Goal: Task Accomplishment & Management: Complete application form

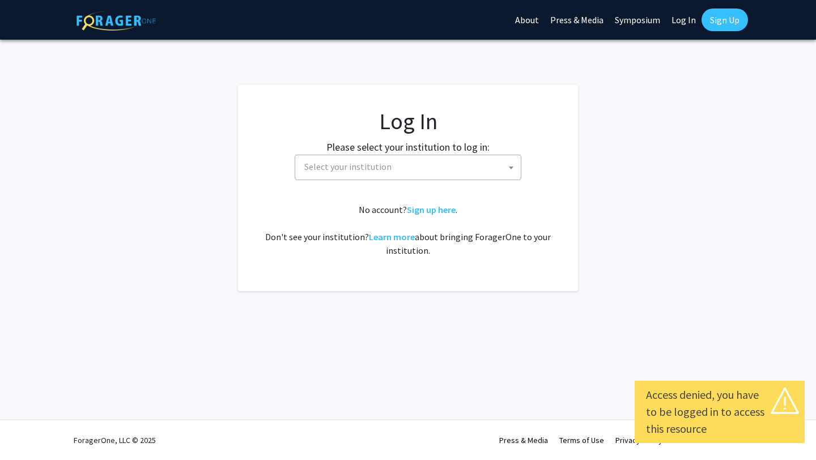
select select
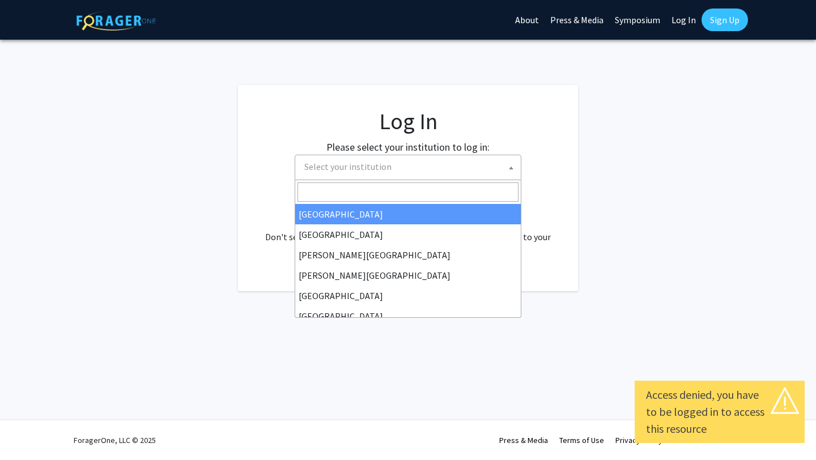
click at [318, 174] on span "Select your institution" at bounding box center [410, 166] width 221 height 23
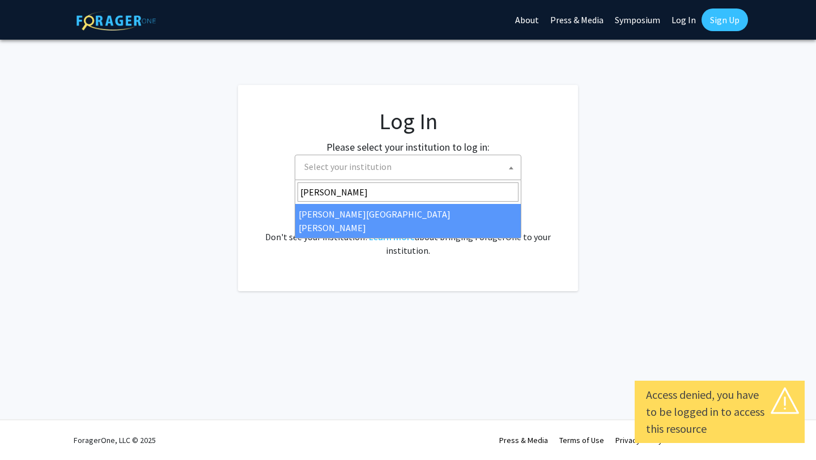
type input "[PERSON_NAME]"
select select "1"
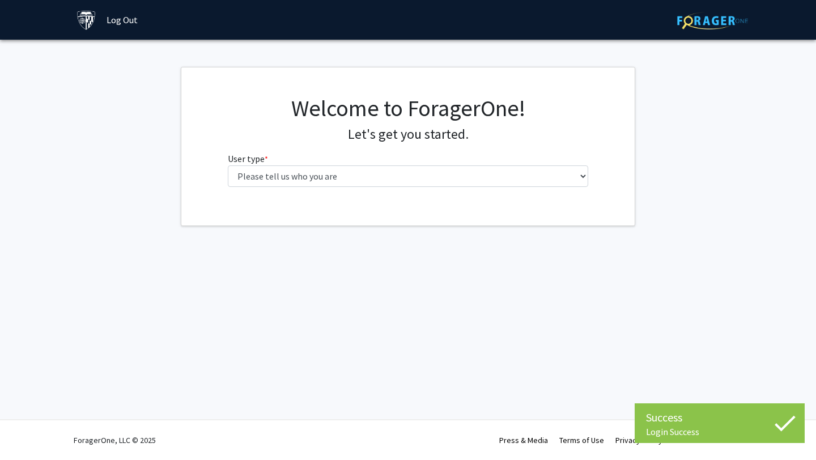
click at [466, 186] on div "Welcome to ForagerOne! Let's get you started. User type * required Please tell …" at bounding box center [408, 145] width 378 height 101
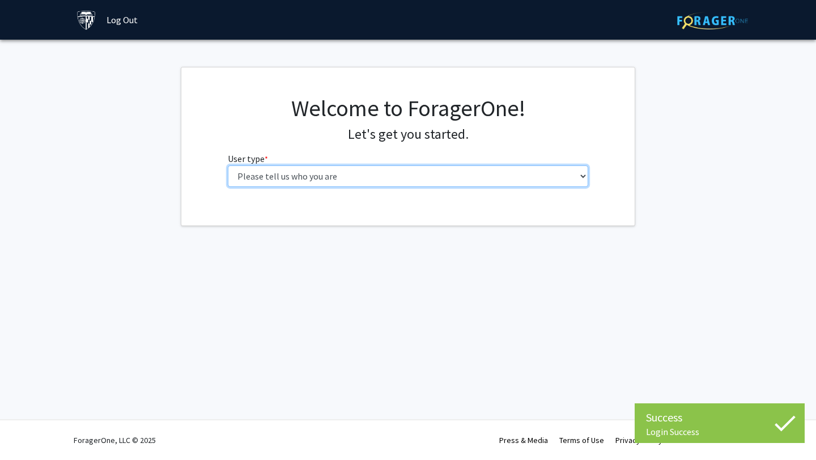
click at [462, 180] on select "Please tell us who you are Undergraduate Student Master's Student Doctoral Cand…" at bounding box center [408, 176] width 361 height 22
select select "2: masters"
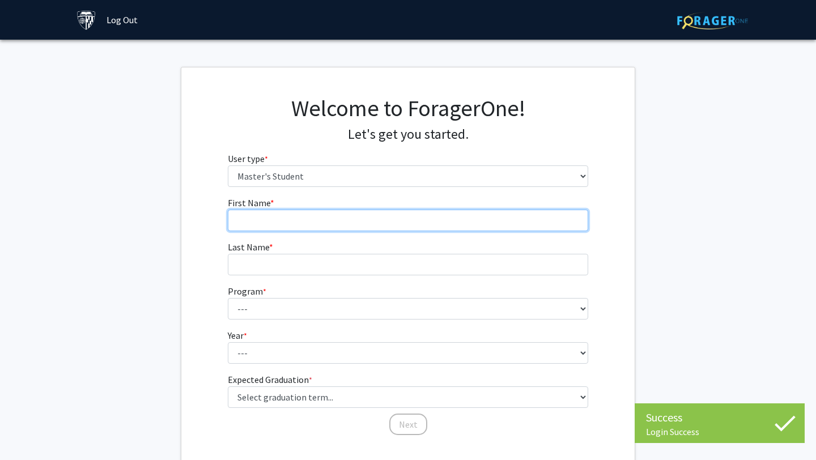
click at [464, 227] on input "First Name * required" at bounding box center [408, 221] width 361 height 22
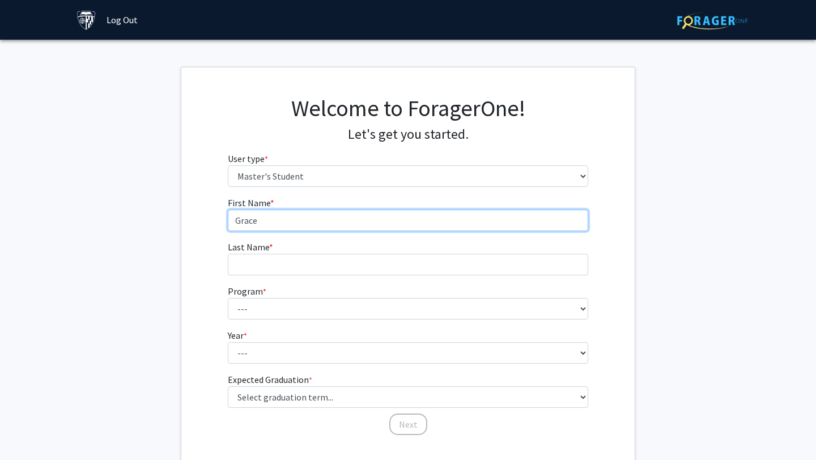
type input "Grace"
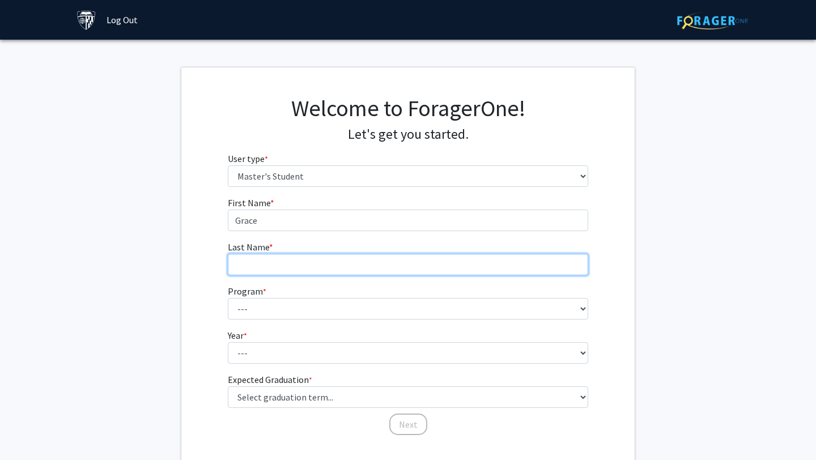
click at [384, 268] on input "Last Name * required" at bounding box center [408, 265] width 361 height 22
type input "[PERSON_NAME]"
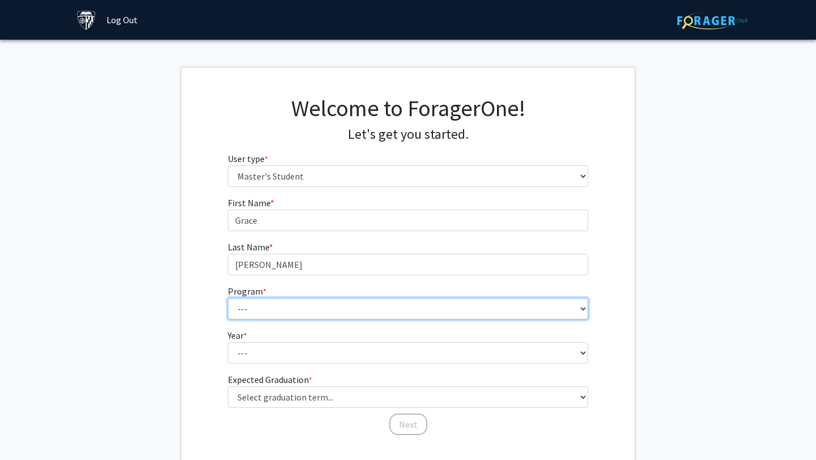
click at [288, 309] on select "--- Anatomy Education Applied and Computational Mathematics Applied Biomedical …" at bounding box center [408, 309] width 361 height 22
select select "131: 132"
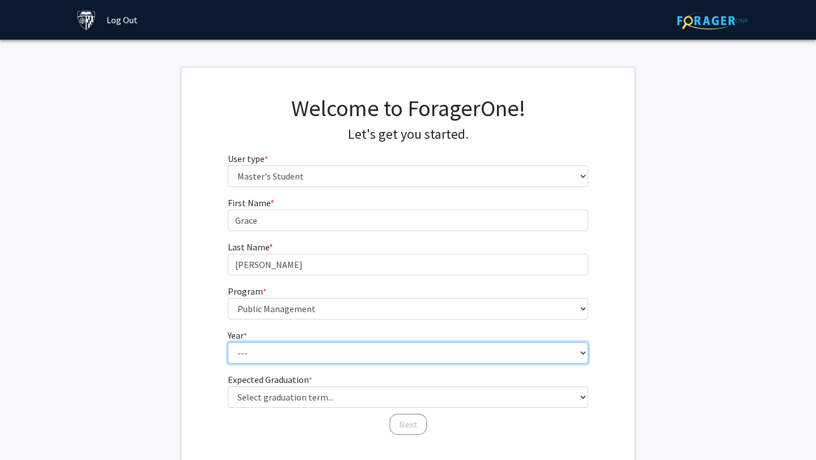
click at [293, 351] on select "--- First Year Second Year" at bounding box center [408, 353] width 361 height 22
select select "1: first_year"
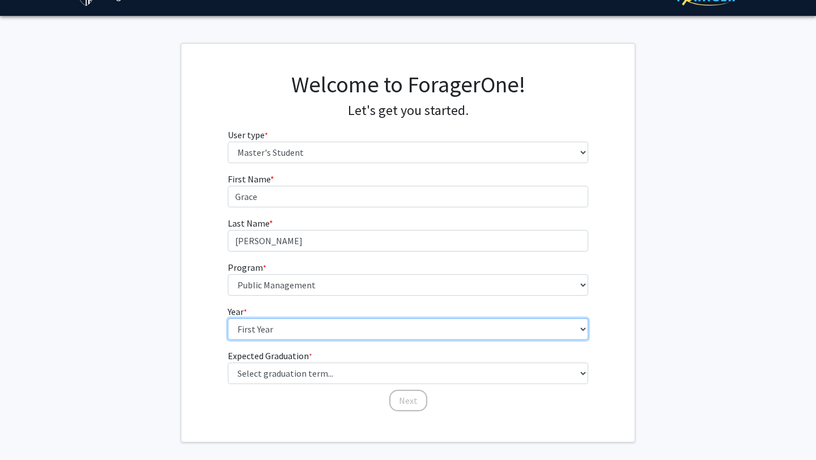
scroll to position [28, 0]
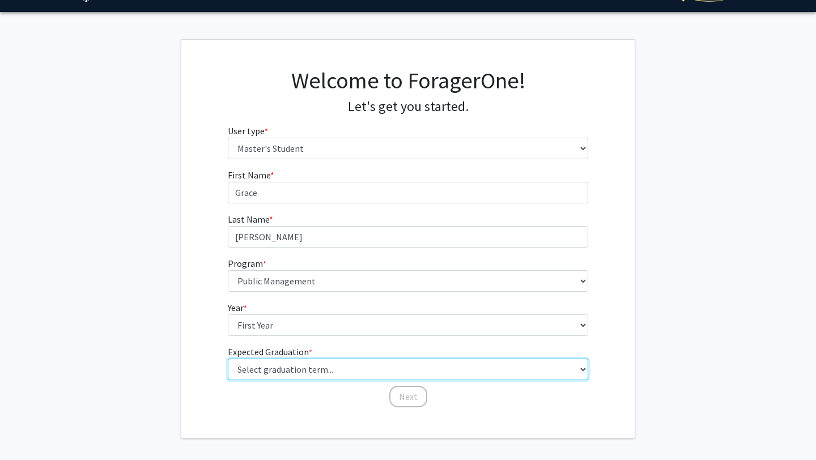
click at [293, 370] on select "Select graduation term... Spring 2025 Summer 2025 Fall 2025 Winter 2025 Spring …" at bounding box center [408, 370] width 361 height 22
select select "9: spring_2027"
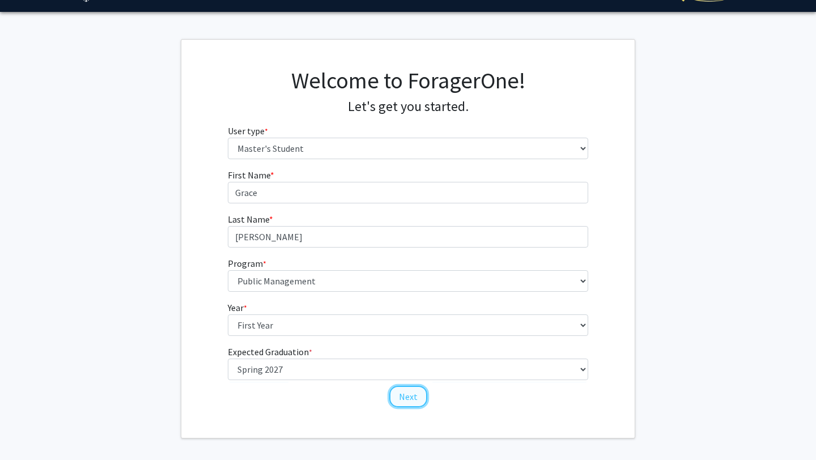
click at [404, 395] on button "Next" at bounding box center [408, 397] width 38 height 22
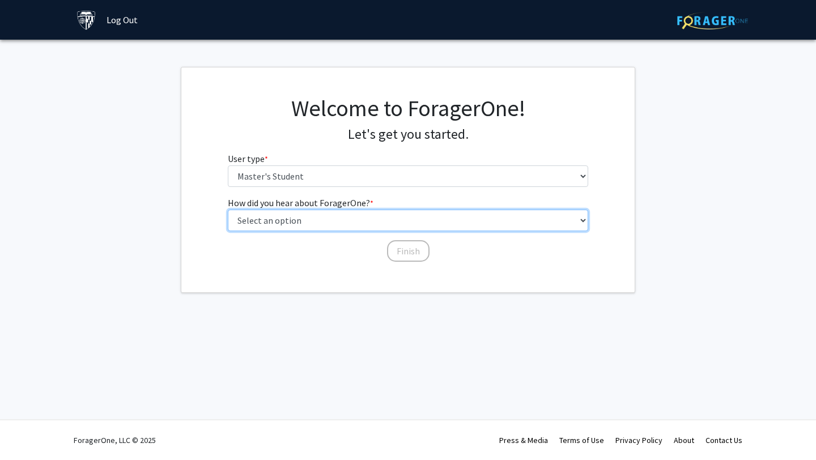
click at [372, 223] on select "Select an option Peer/student recommendation Faculty/staff recommendation Unive…" at bounding box center [408, 221] width 361 height 22
select select "3: university_website"
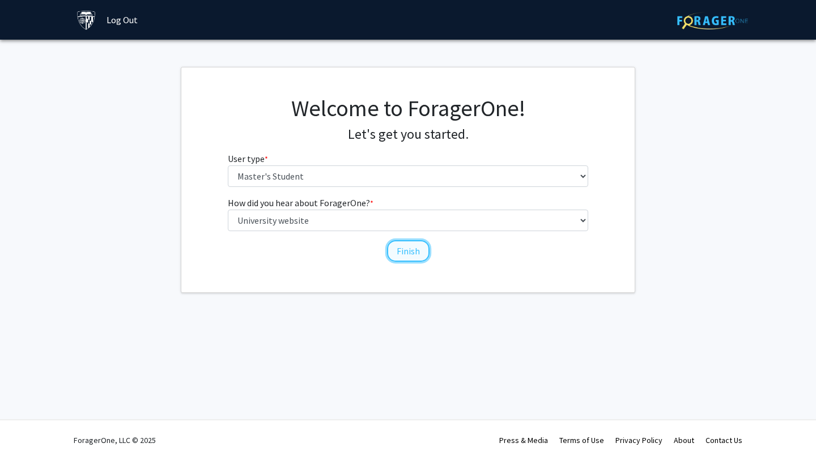
click at [409, 255] on button "Finish" at bounding box center [408, 251] width 42 height 22
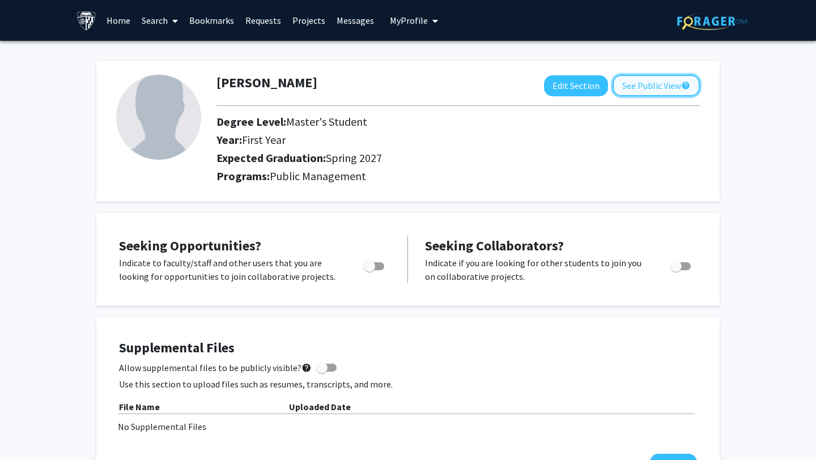
click at [623, 81] on button "See Public View help" at bounding box center [655, 86] width 87 height 22
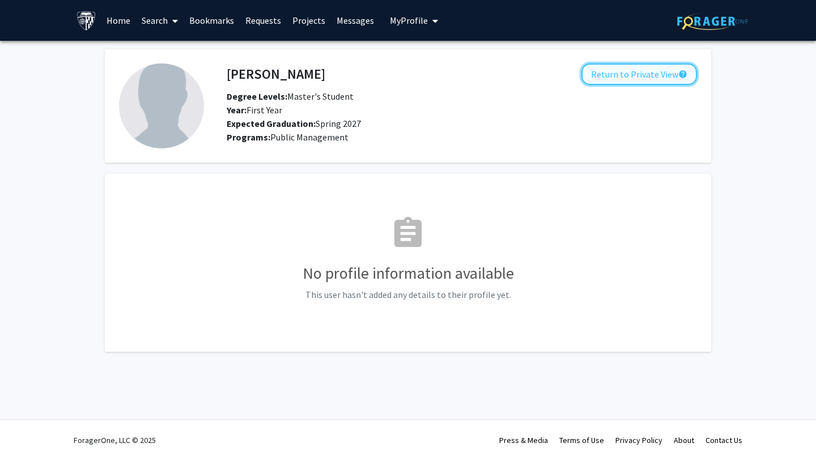
click at [623, 80] on button "Return to Private View help" at bounding box center [639, 74] width 116 height 22
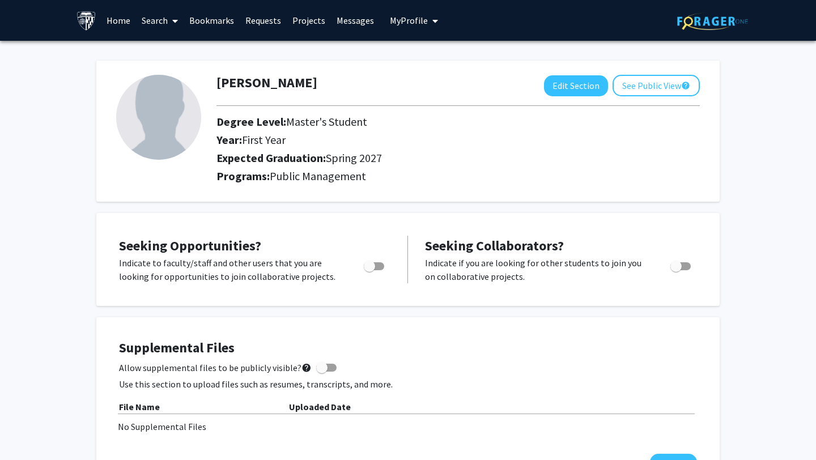
click at [122, 23] on link "Home" at bounding box center [118, 21] width 35 height 40
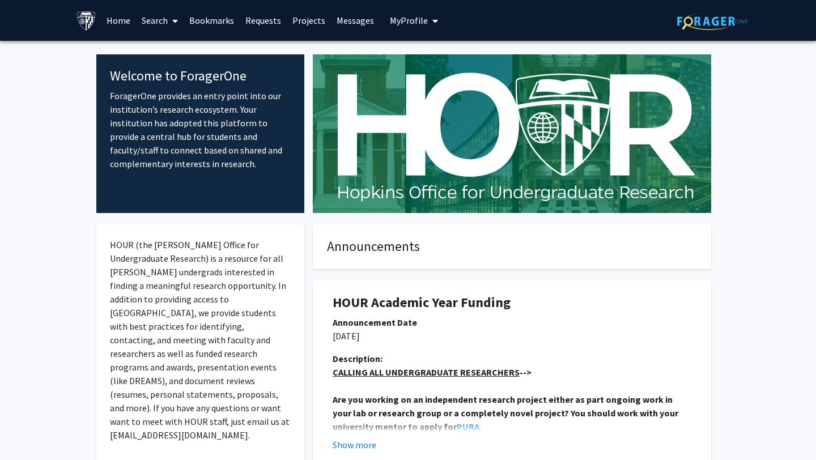
click at [164, 16] on link "Search" at bounding box center [160, 21] width 48 height 40
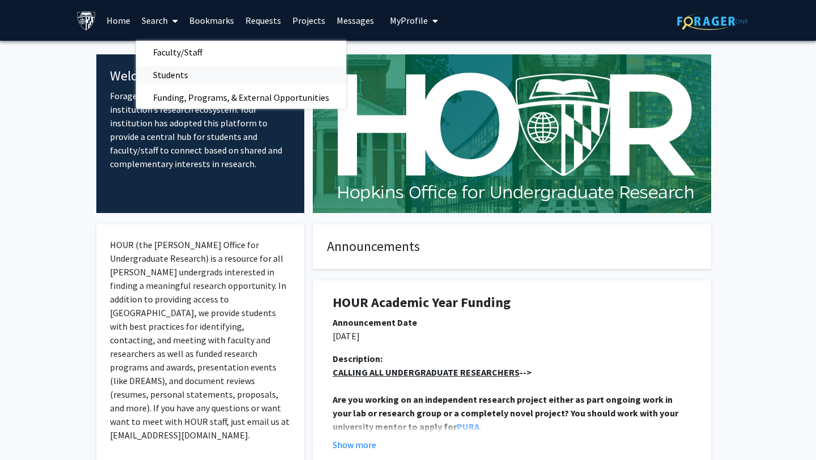
click at [173, 71] on span "Students" at bounding box center [170, 74] width 69 height 23
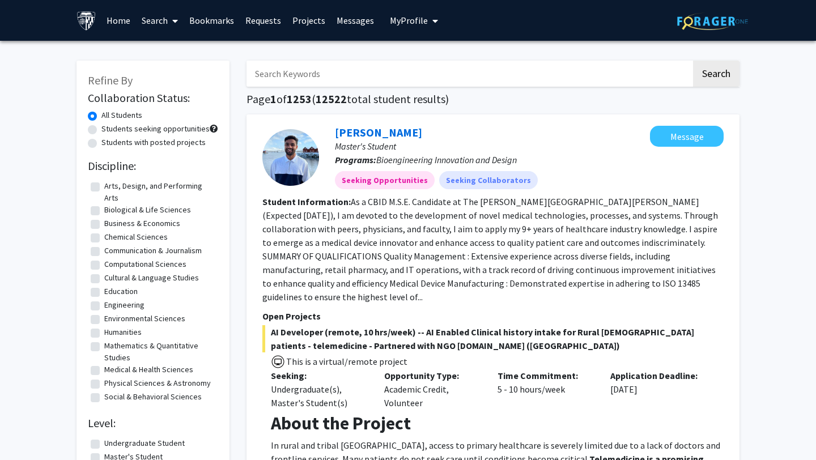
click at [163, 19] on link "Search" at bounding box center [160, 21] width 48 height 40
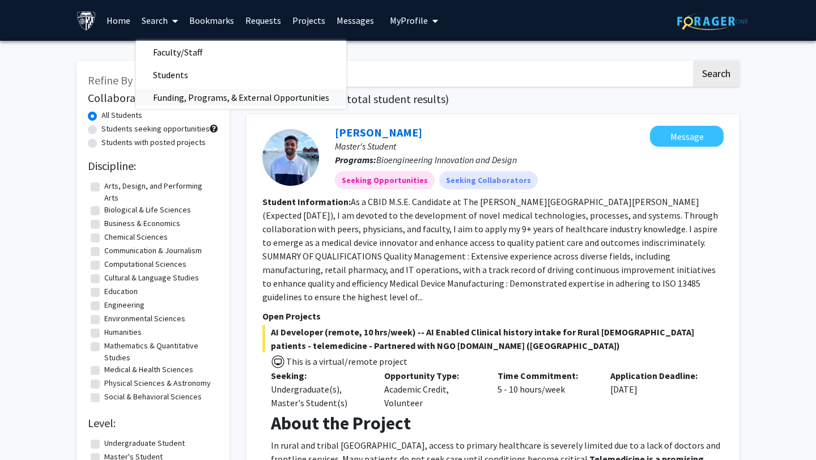
click at [187, 97] on span "Funding, Programs, & External Opportunities" at bounding box center [241, 97] width 210 height 23
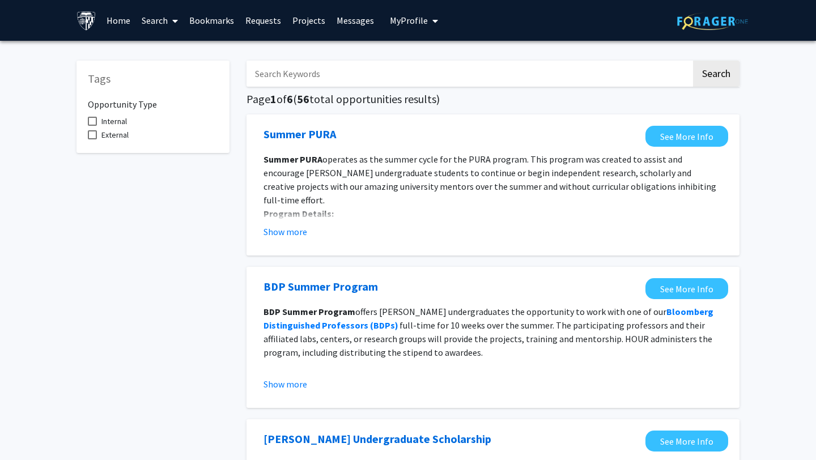
click at [283, 78] on input "Search Keywords" at bounding box center [468, 74] width 445 height 26
click at [693, 61] on button "Search" at bounding box center [716, 74] width 46 height 26
type input "graduate"
click at [693, 61] on button "Search" at bounding box center [716, 74] width 46 height 26
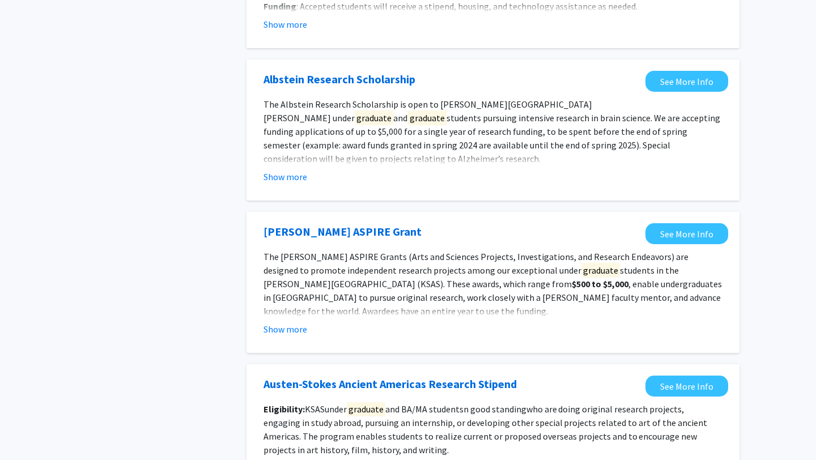
scroll to position [529, 0]
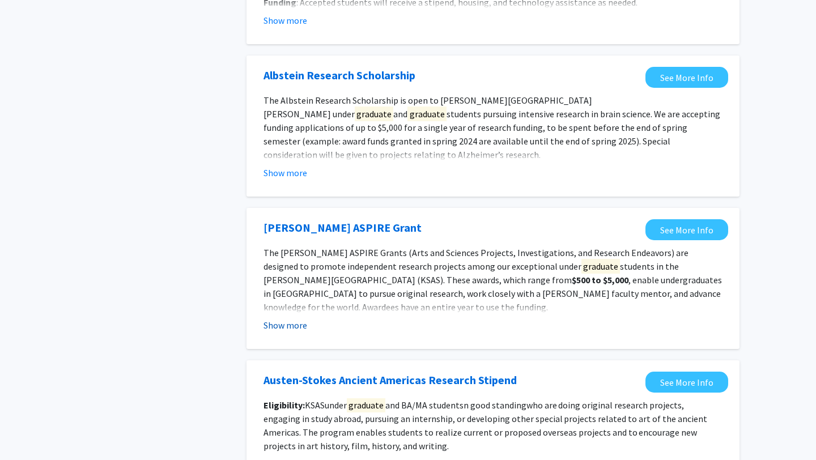
click at [300, 328] on button "Show more" at bounding box center [285, 325] width 44 height 14
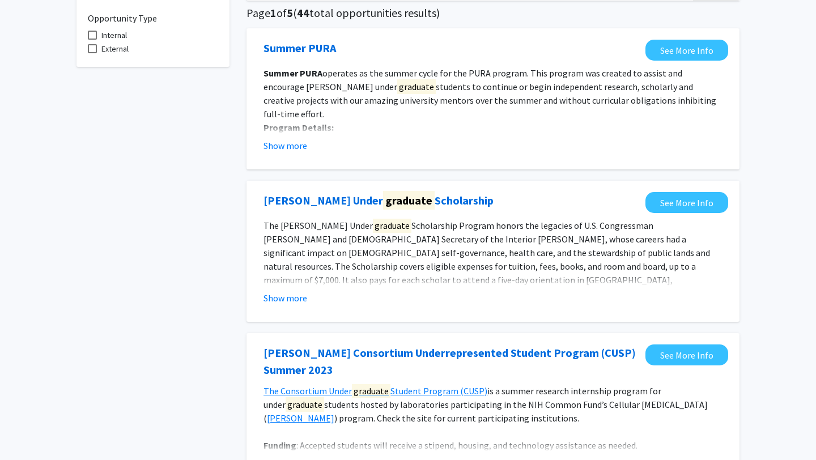
scroll to position [0, 0]
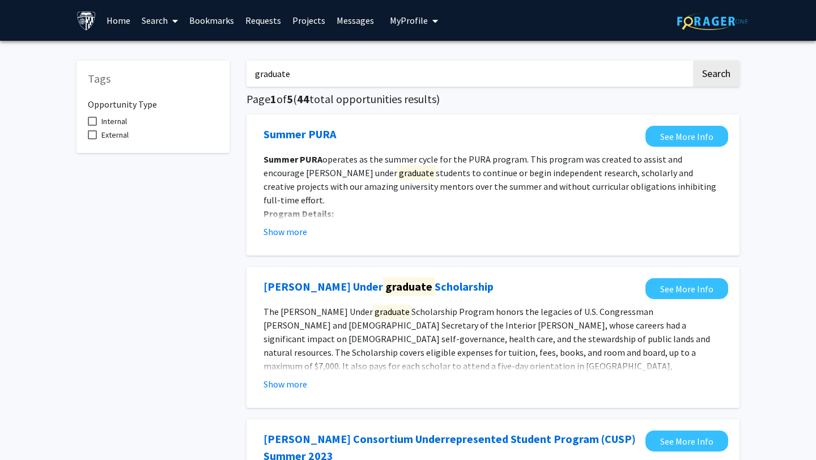
click at [301, 76] on input "graduate" at bounding box center [468, 74] width 445 height 26
